Goal: Find specific page/section: Find specific page/section

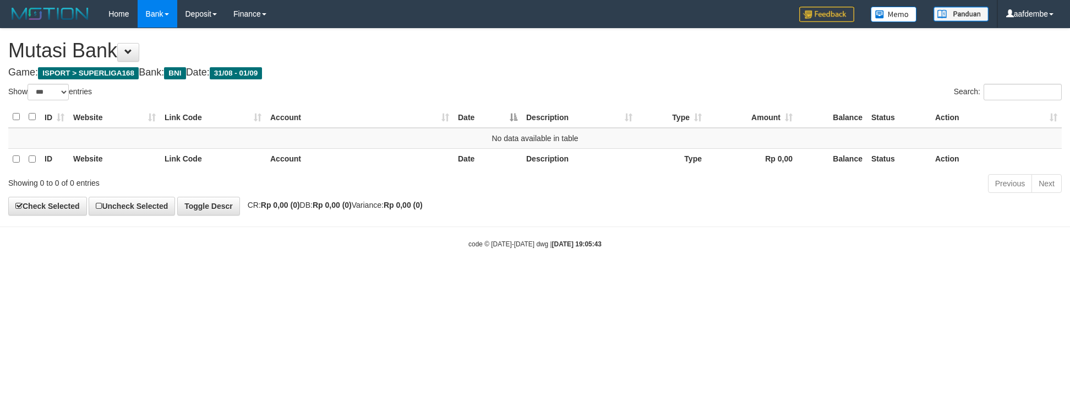
select select "***"
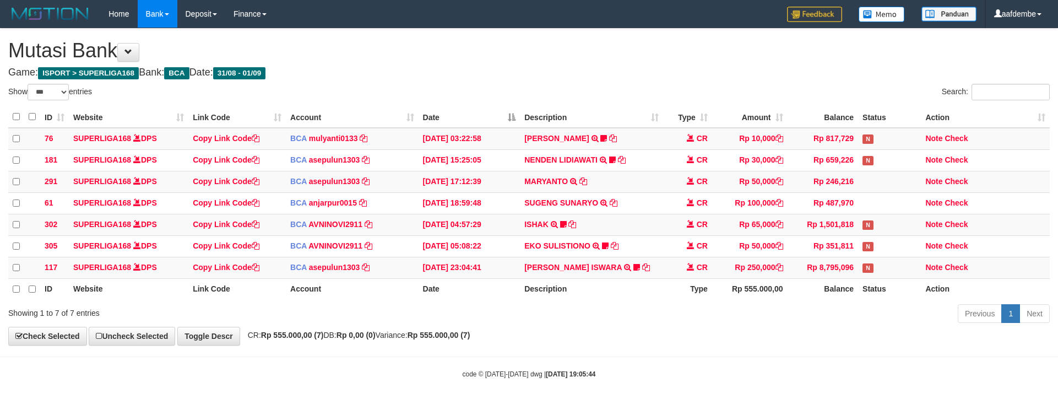
select select "***"
click at [496, 50] on h1 "Mutasi Bank" at bounding box center [528, 51] width 1041 height 22
